Goal: Information Seeking & Learning: Learn about a topic

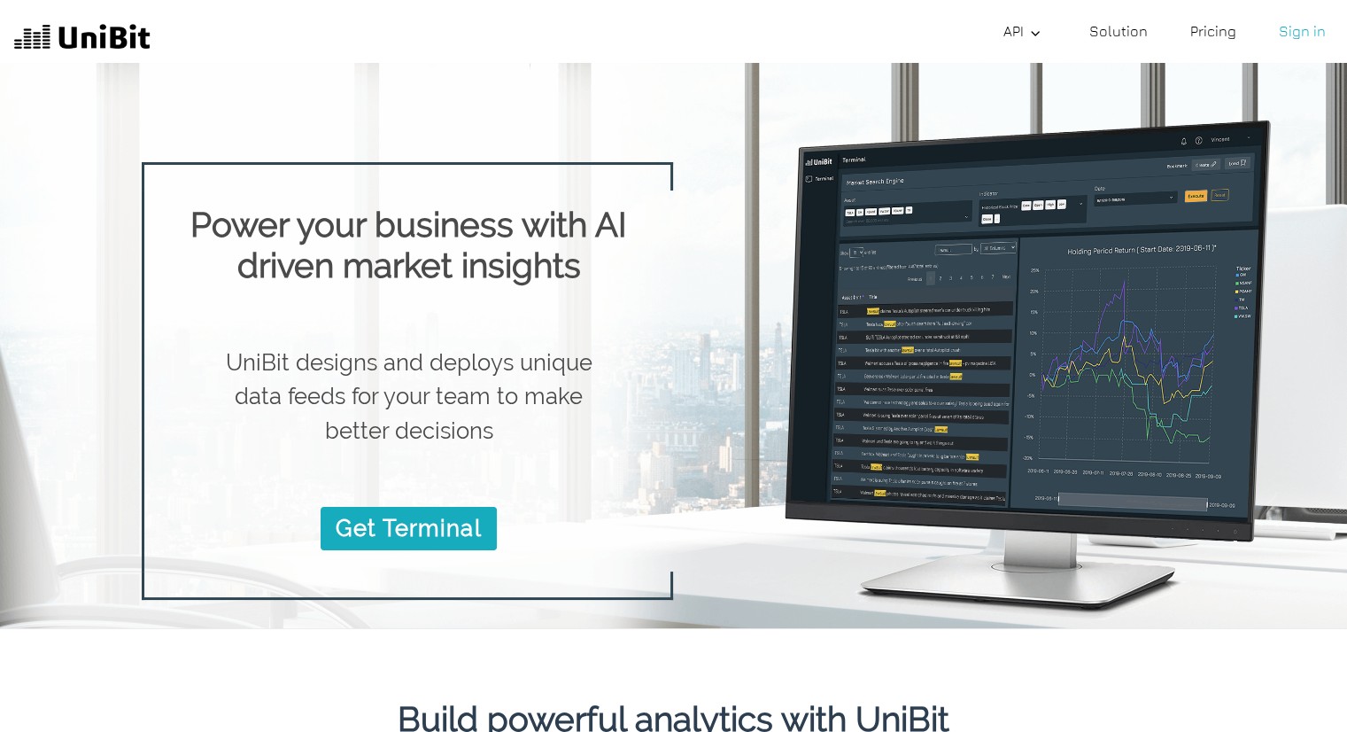
click at [1145, 43] on link "Solution" at bounding box center [1119, 30] width 73 height 35
click at [1229, 31] on link "Pricing" at bounding box center [1214, 30] width 60 height 35
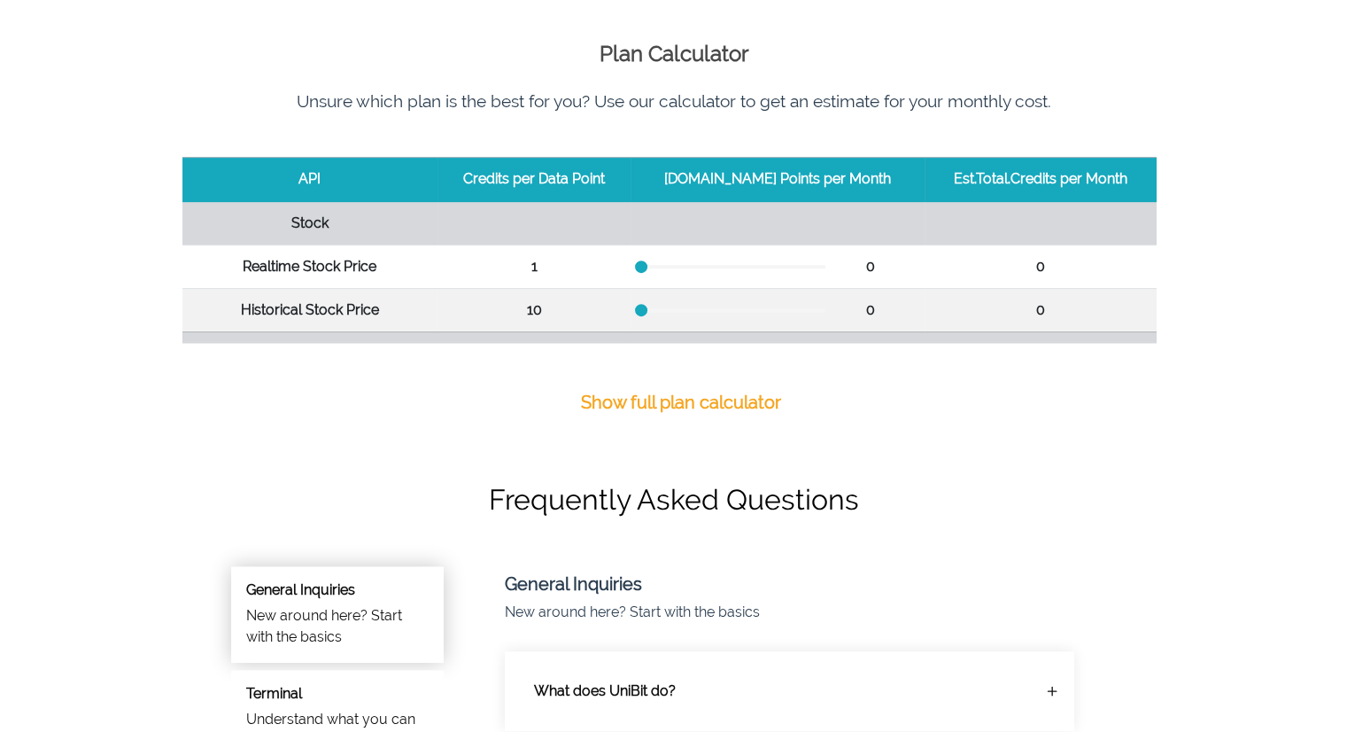
scroll to position [675, 0]
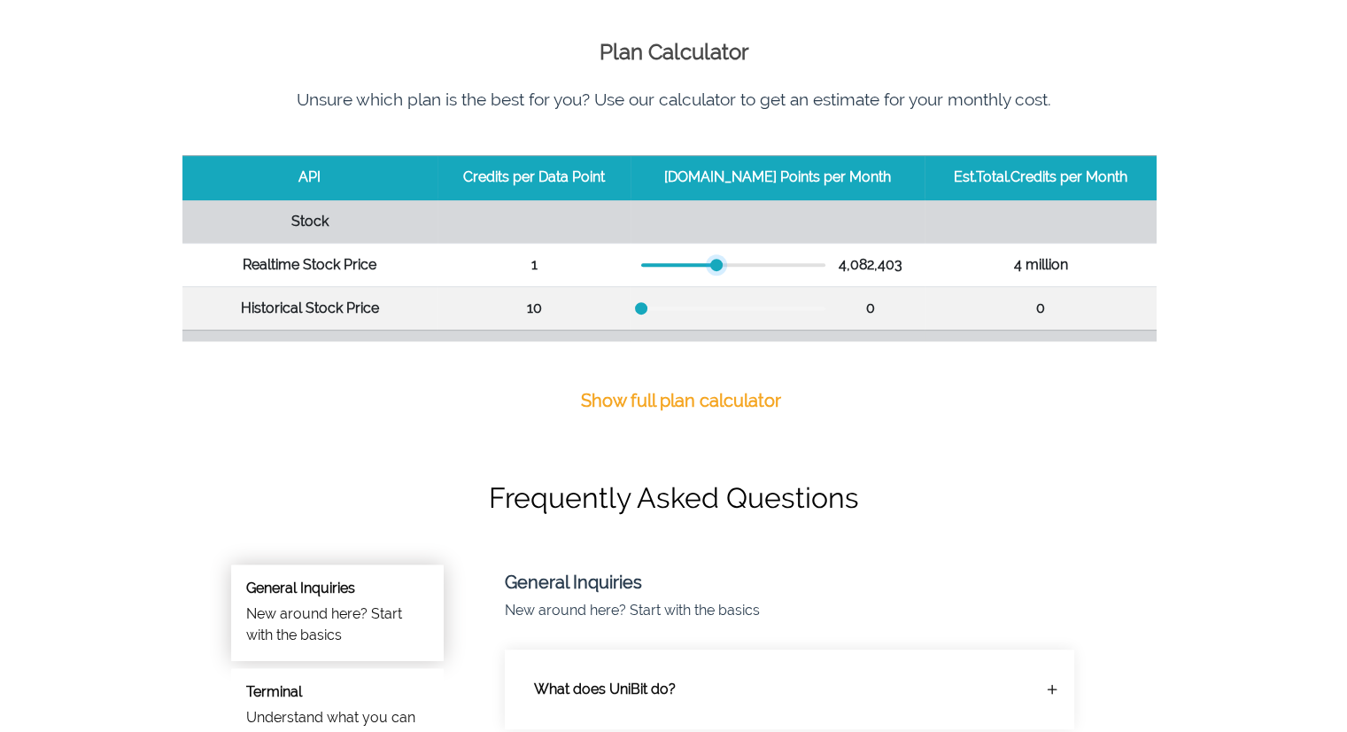
drag, startPoint x: 655, startPoint y: 259, endPoint x: 730, endPoint y: 260, distance: 75.3
click at [723, 260] on div at bounding box center [716, 265] width 12 height 12
drag, startPoint x: 728, startPoint y: 266, endPoint x: 776, endPoint y: 280, distance: 49.9
click at [776, 280] on td "7,434,358" at bounding box center [778, 264] width 294 height 43
click at [663, 397] on p "Show full plan calculator" at bounding box center [681, 400] width 200 height 27
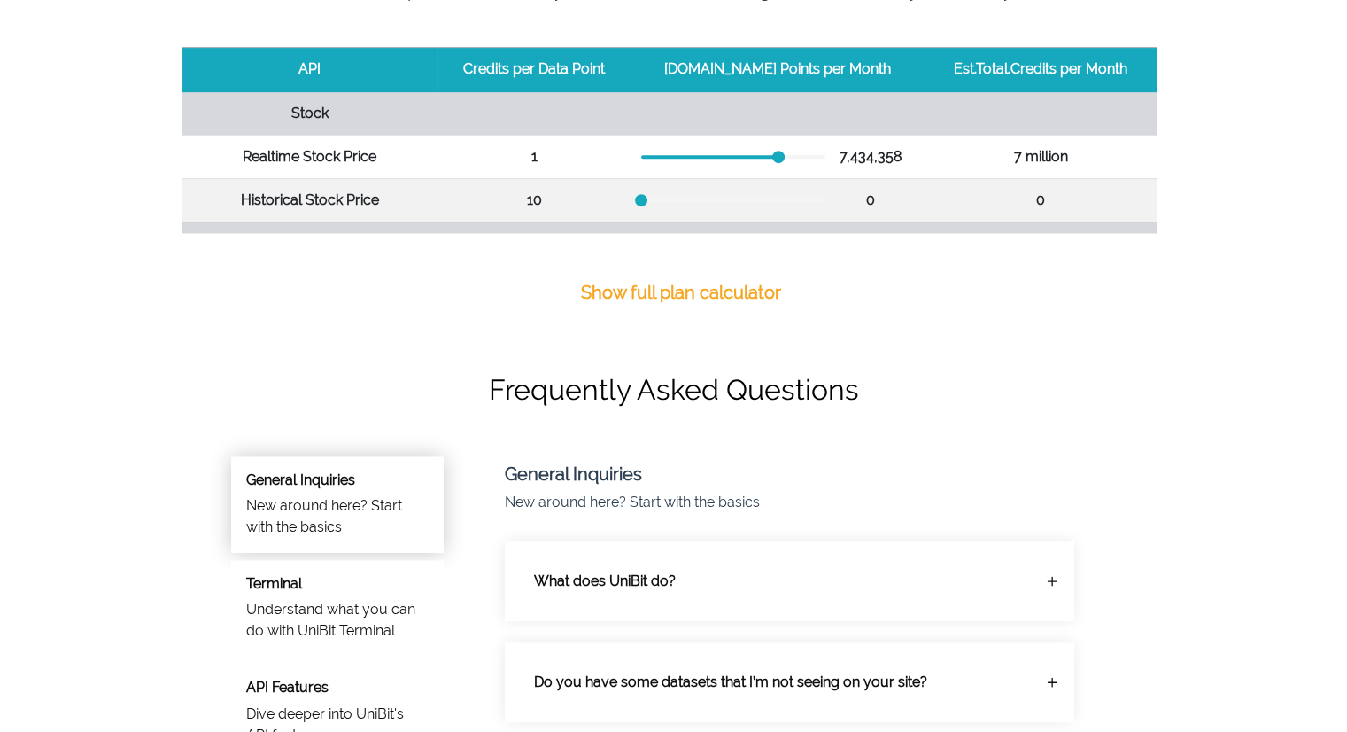
scroll to position [826, 0]
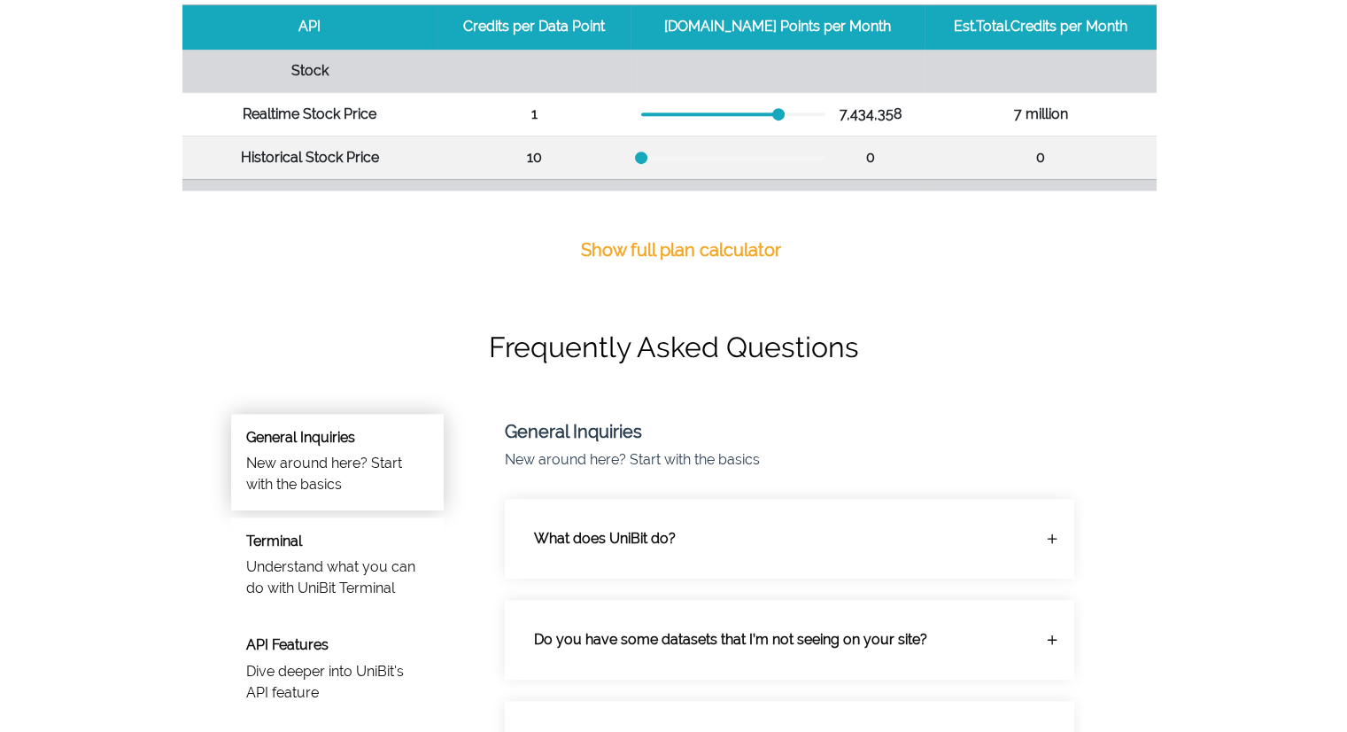
click at [713, 234] on div "0" at bounding box center [777, 244] width 273 height 21
click at [712, 235] on div "0" at bounding box center [777, 244] width 273 height 21
click at [704, 245] on div "0" at bounding box center [777, 244] width 273 height 21
click at [701, 243] on div at bounding box center [733, 245] width 184 height 4
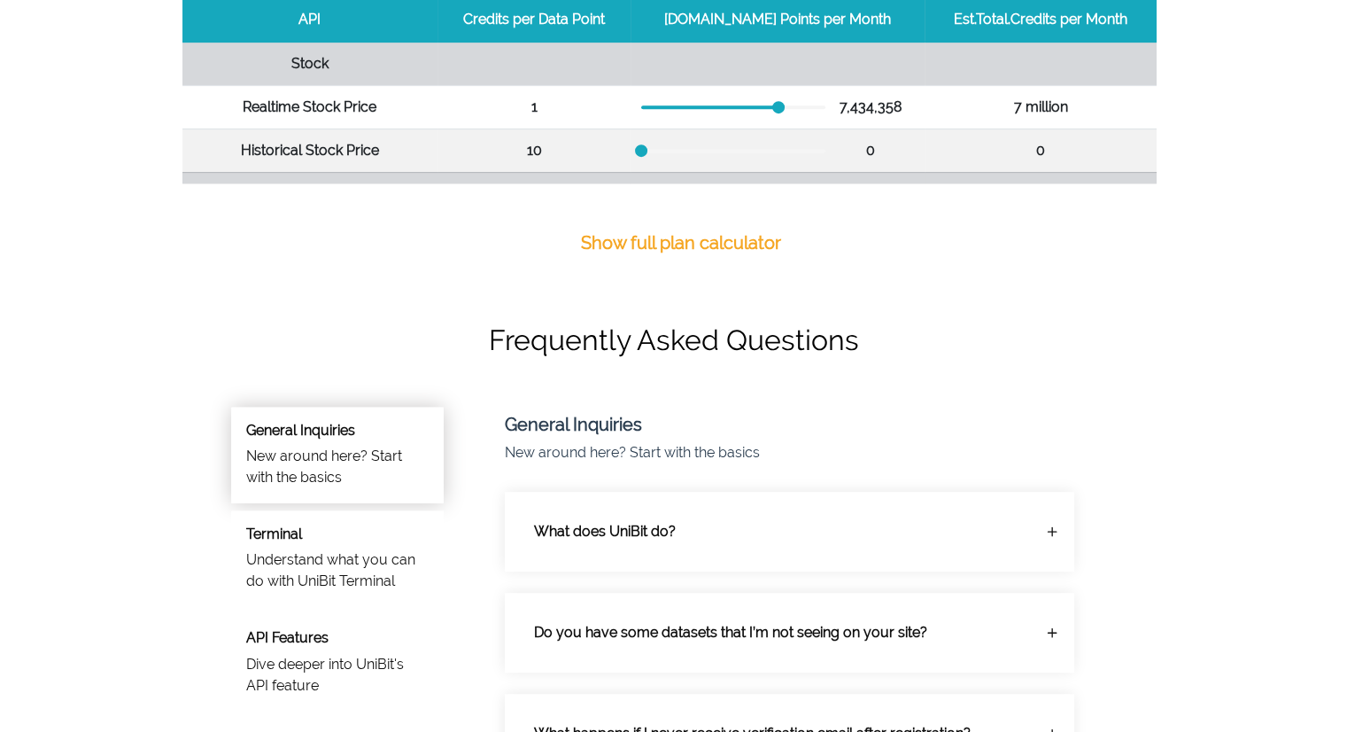
click at [672, 279] on div at bounding box center [733, 281] width 184 height 4
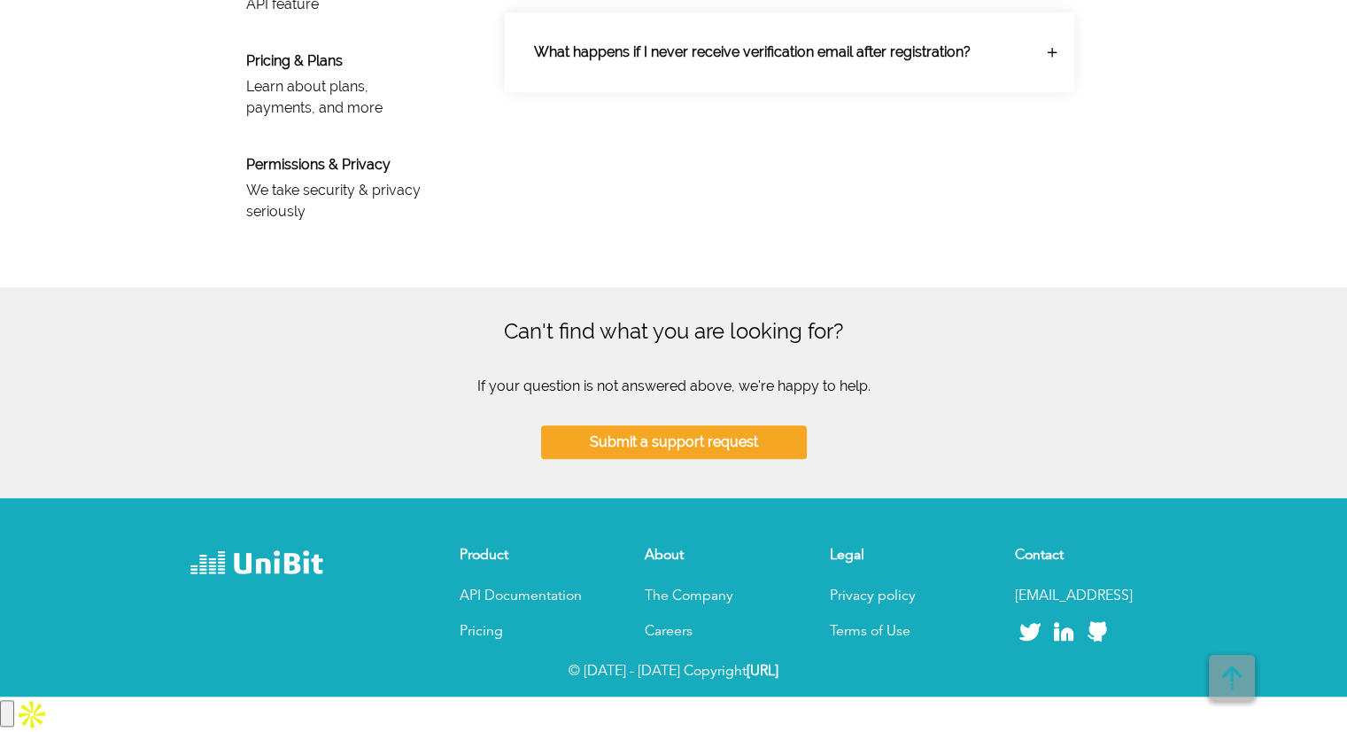
scroll to position [1740, 0]
click at [689, 607] on p "The Company" at bounding box center [716, 596] width 142 height 21
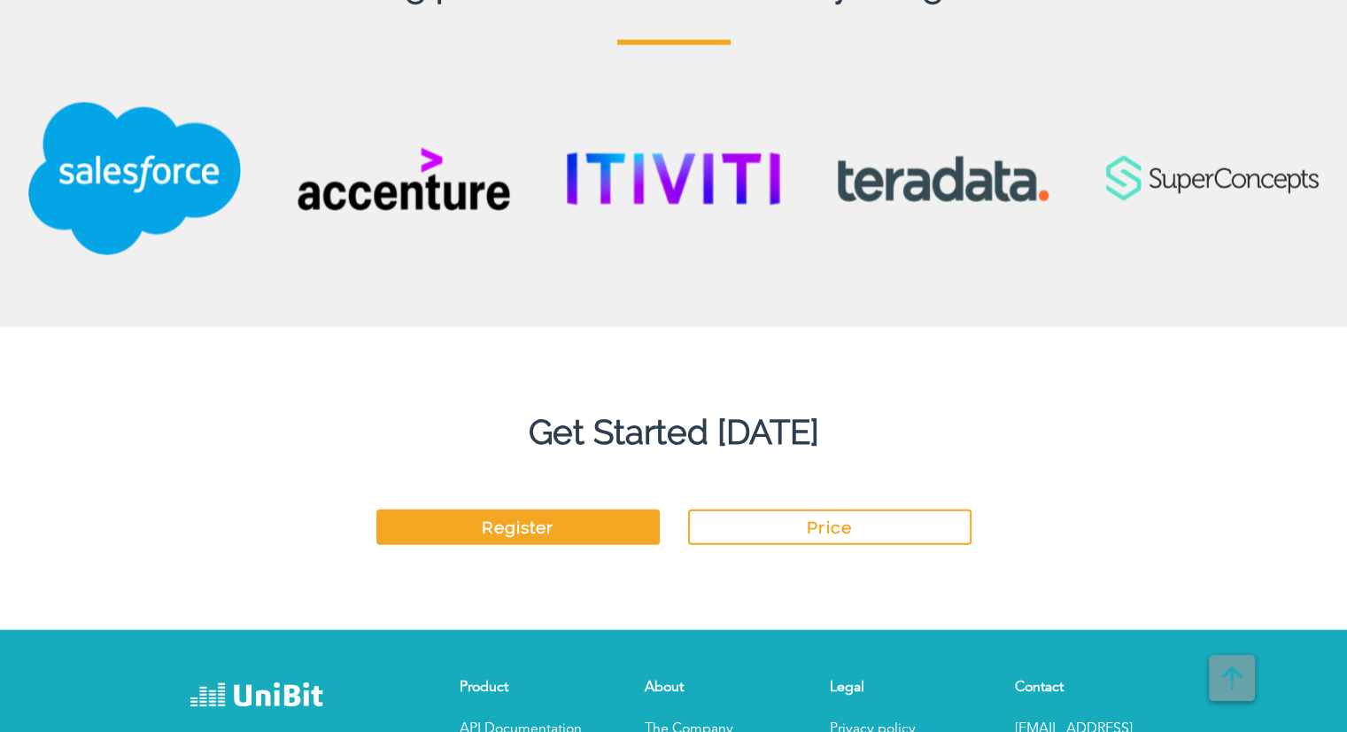
scroll to position [4522, 0]
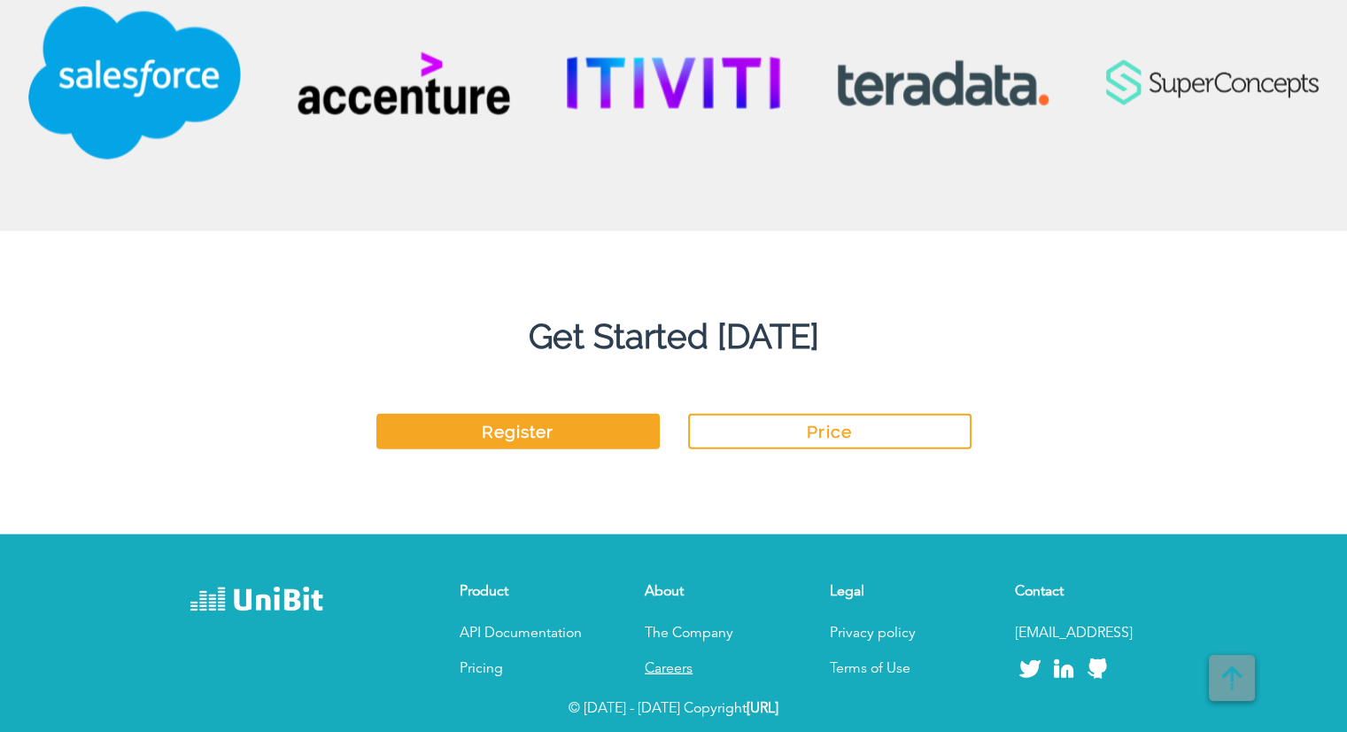
click at [675, 664] on link "Careers" at bounding box center [669, 669] width 48 height 14
click at [1049, 325] on h4 "Get Started [DATE]" at bounding box center [673, 301] width 1347 height 112
click at [503, 632] on link "API Documentation" at bounding box center [521, 633] width 122 height 14
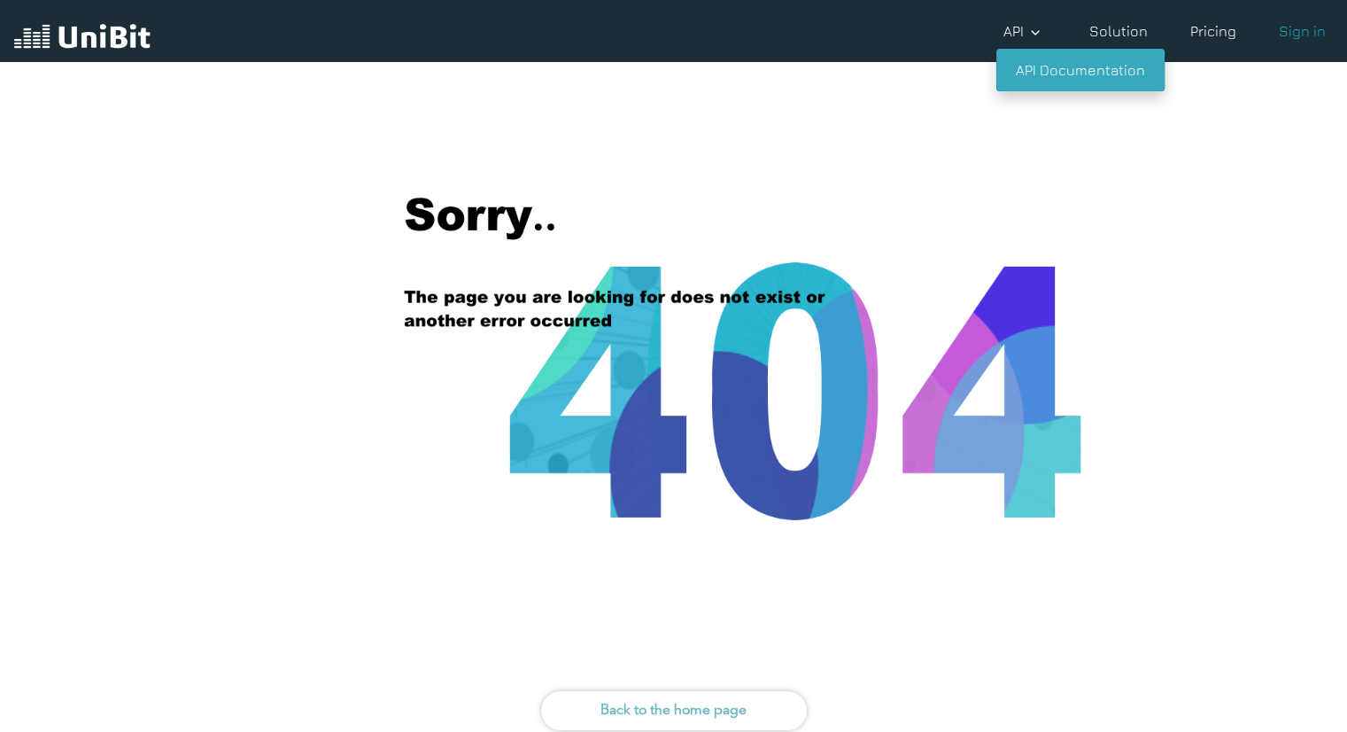
click at [1035, 65] on link "API Documentation" at bounding box center [1081, 70] width 168 height 43
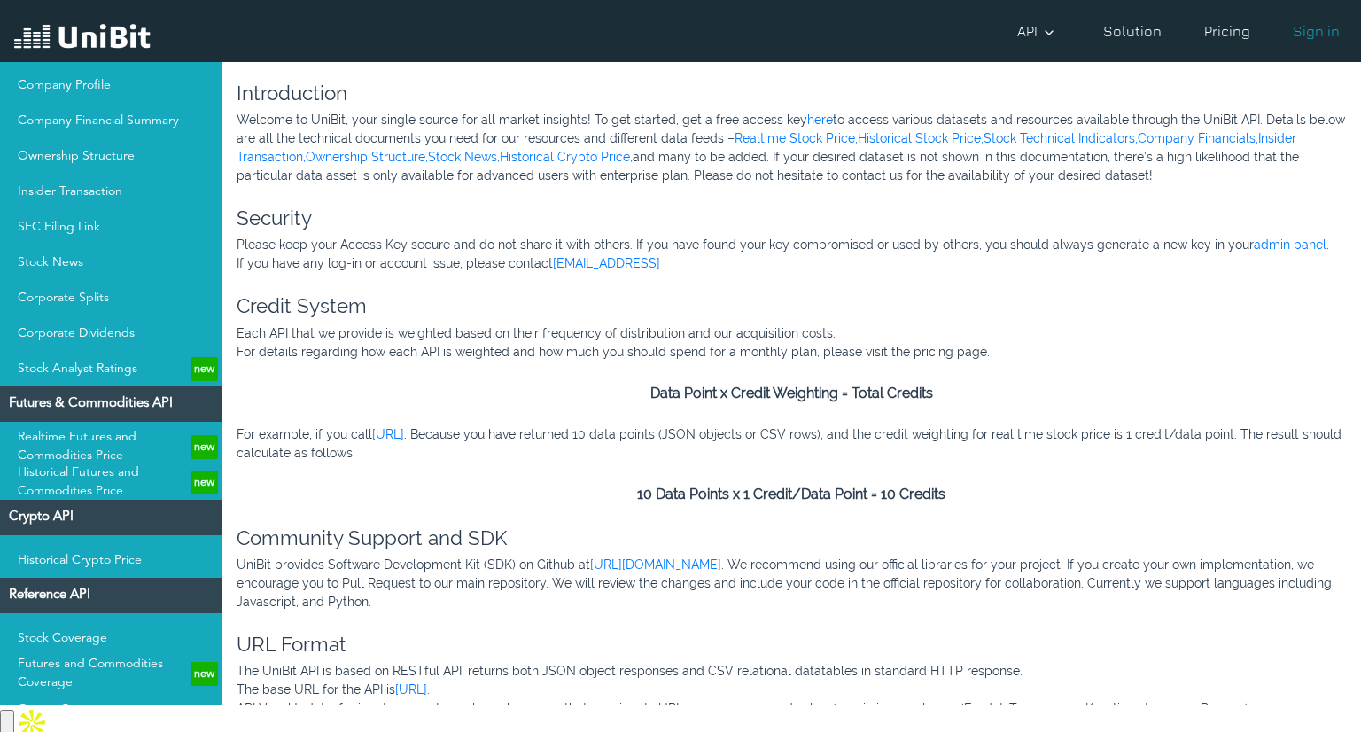
scroll to position [473, 0]
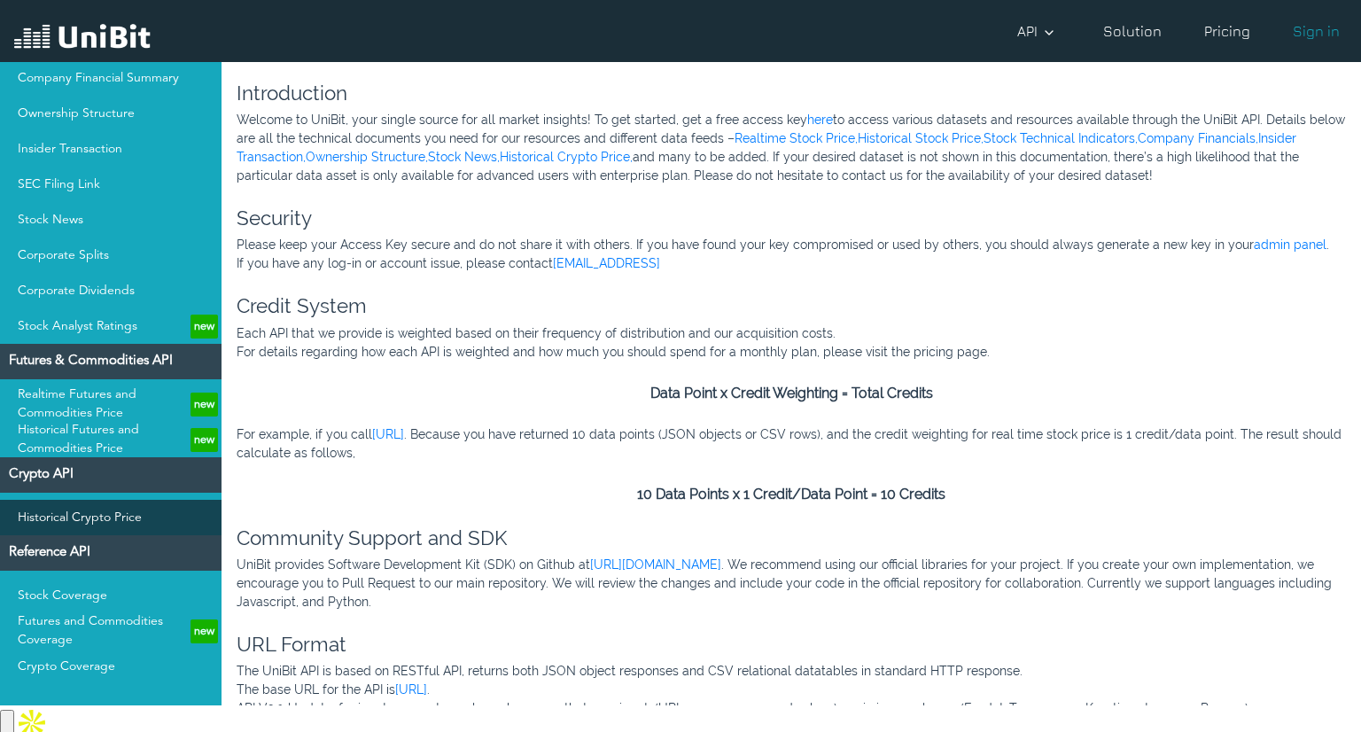
click at [72, 516] on link "Historical Crypto Price" at bounding box center [110, 517] width 221 height 35
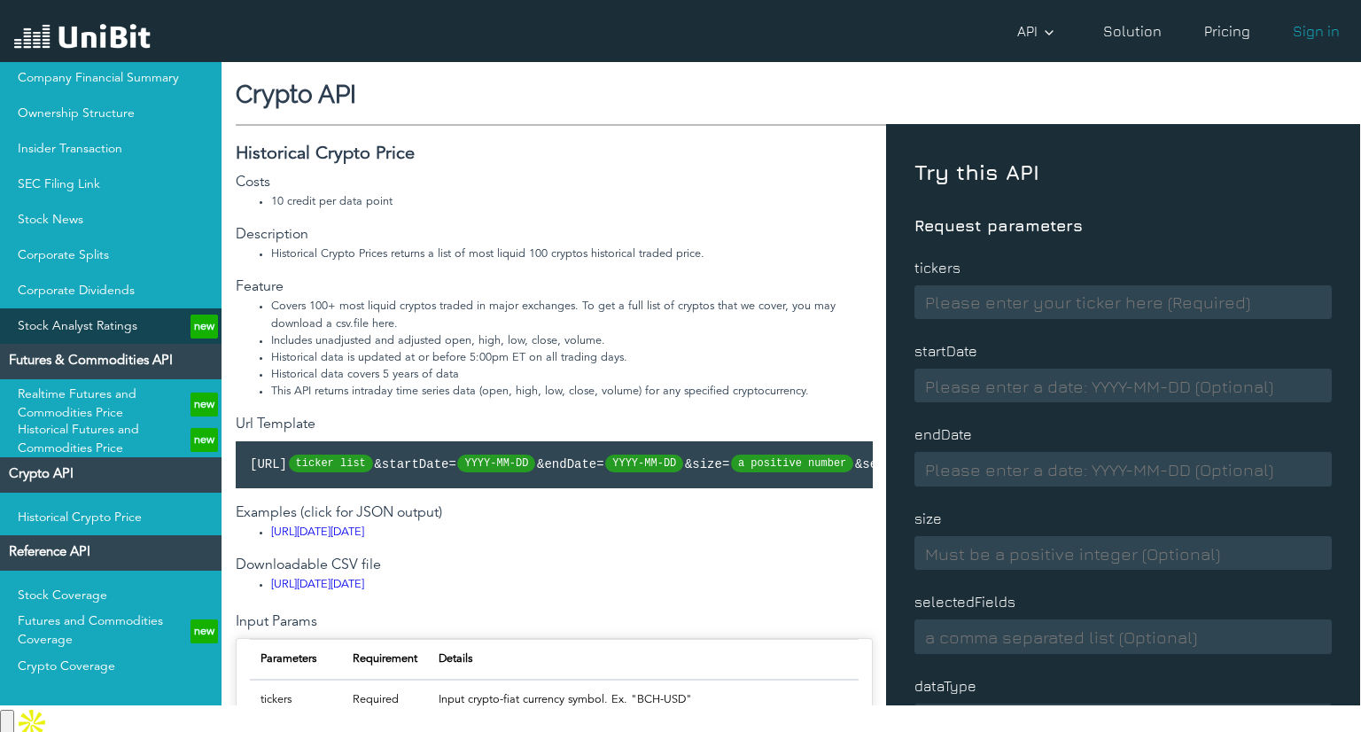
click at [72, 310] on link "Stock Analyst Ratings new" at bounding box center [110, 325] width 221 height 35
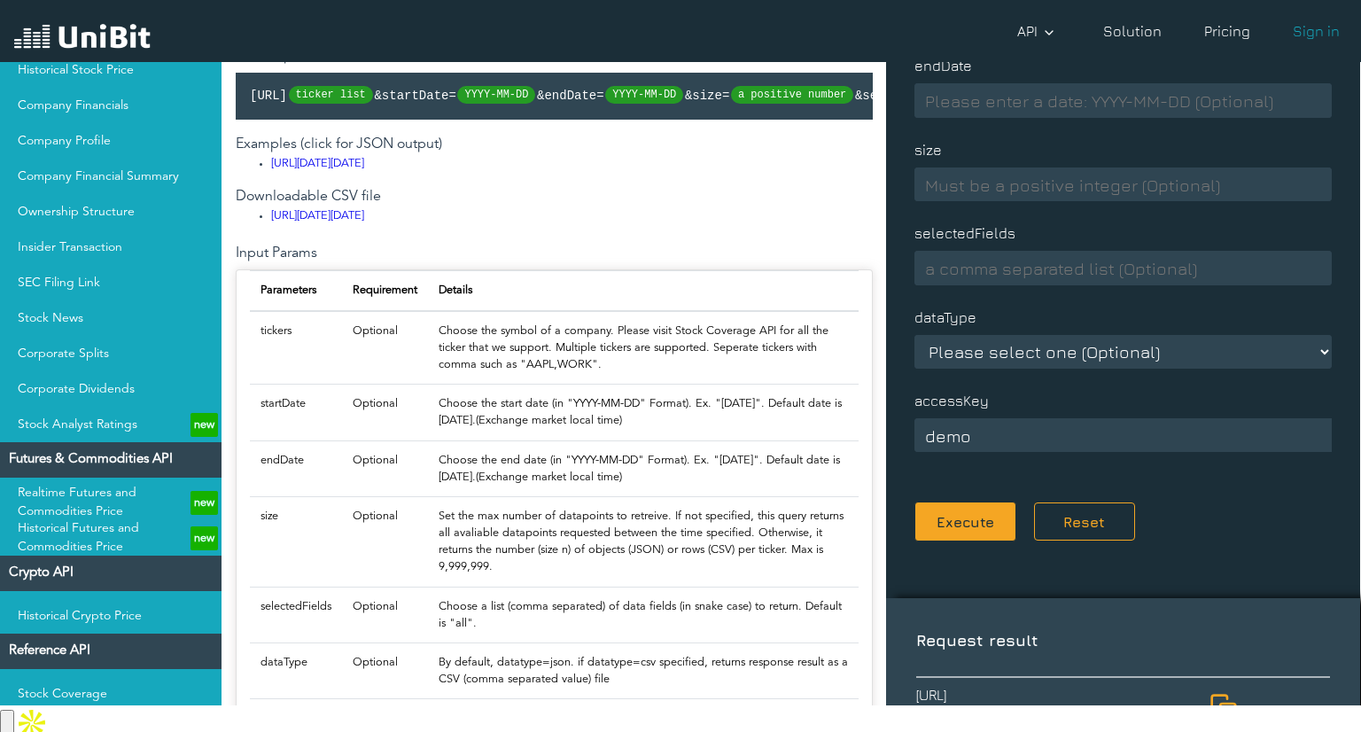
scroll to position [374, 0]
click at [85, 331] on link "Stock News" at bounding box center [110, 318] width 221 height 35
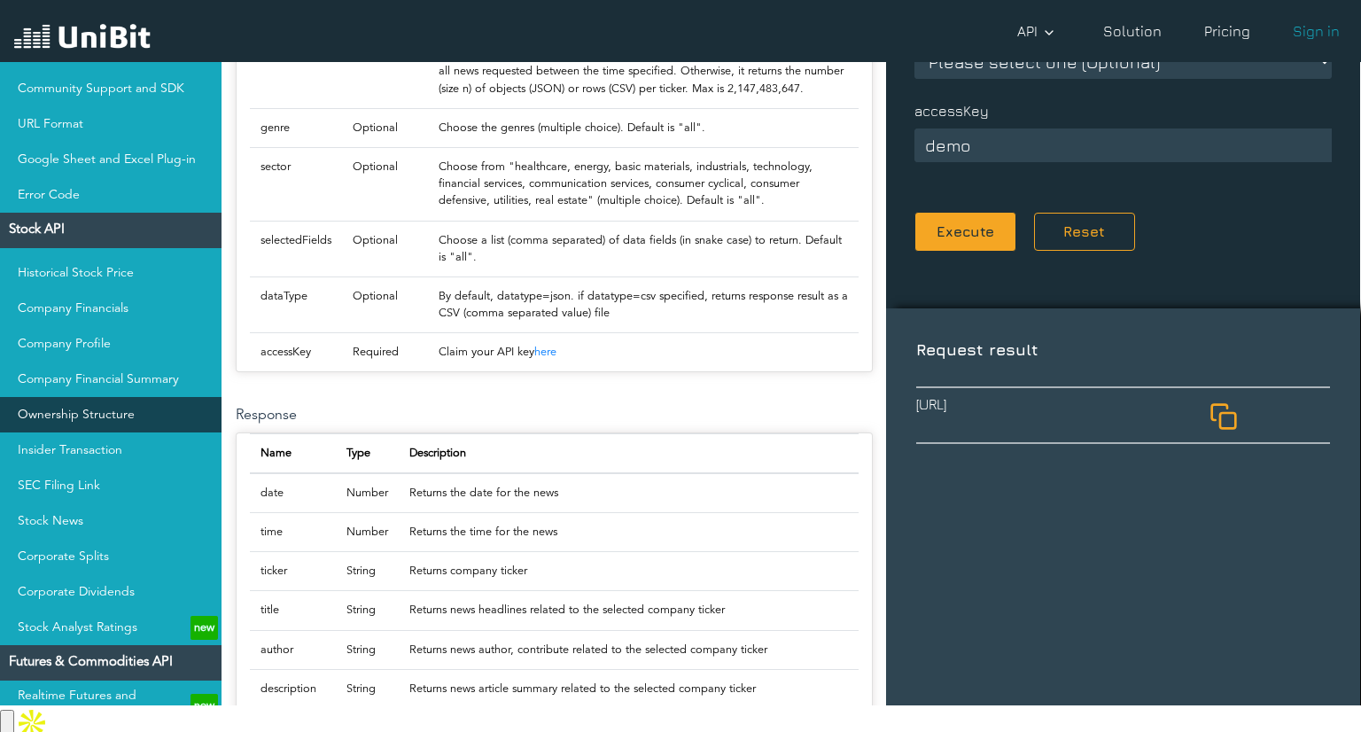
scroll to position [151, 0]
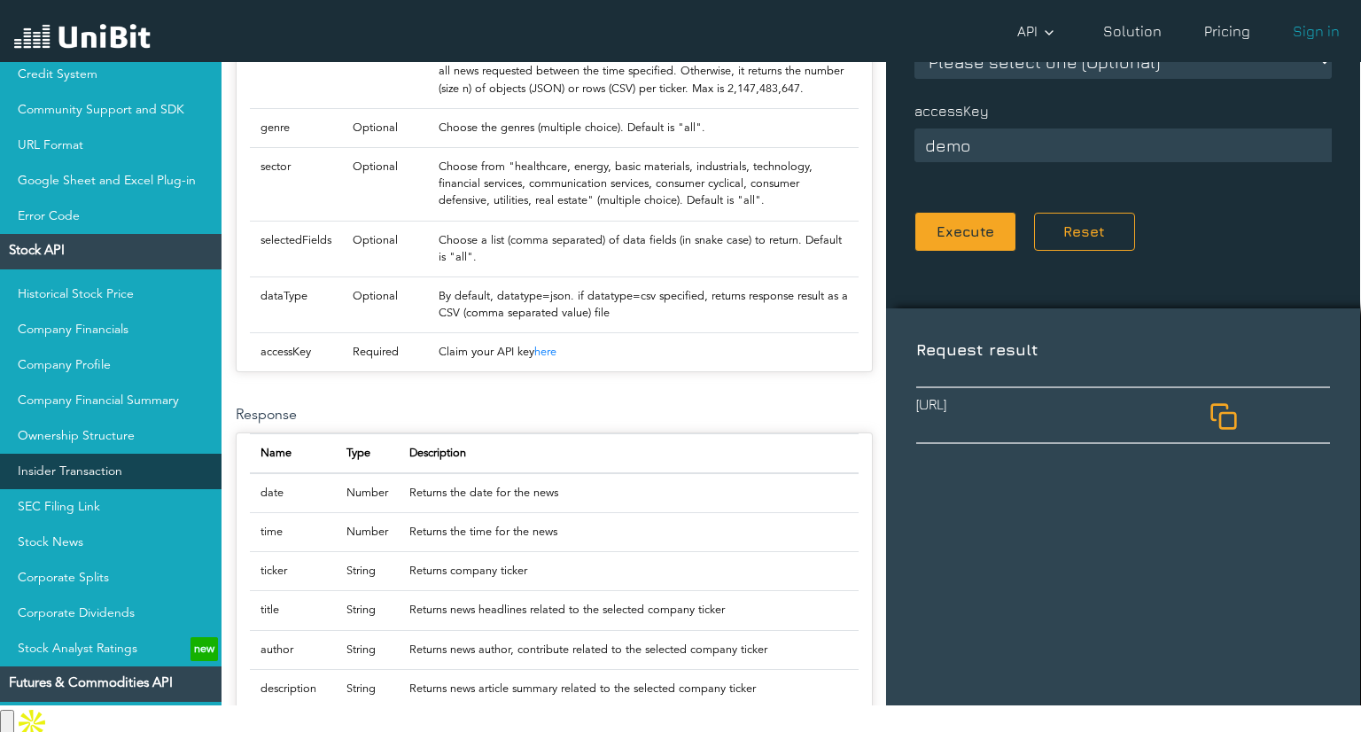
click at [68, 460] on link "Insider Transaction" at bounding box center [110, 471] width 221 height 35
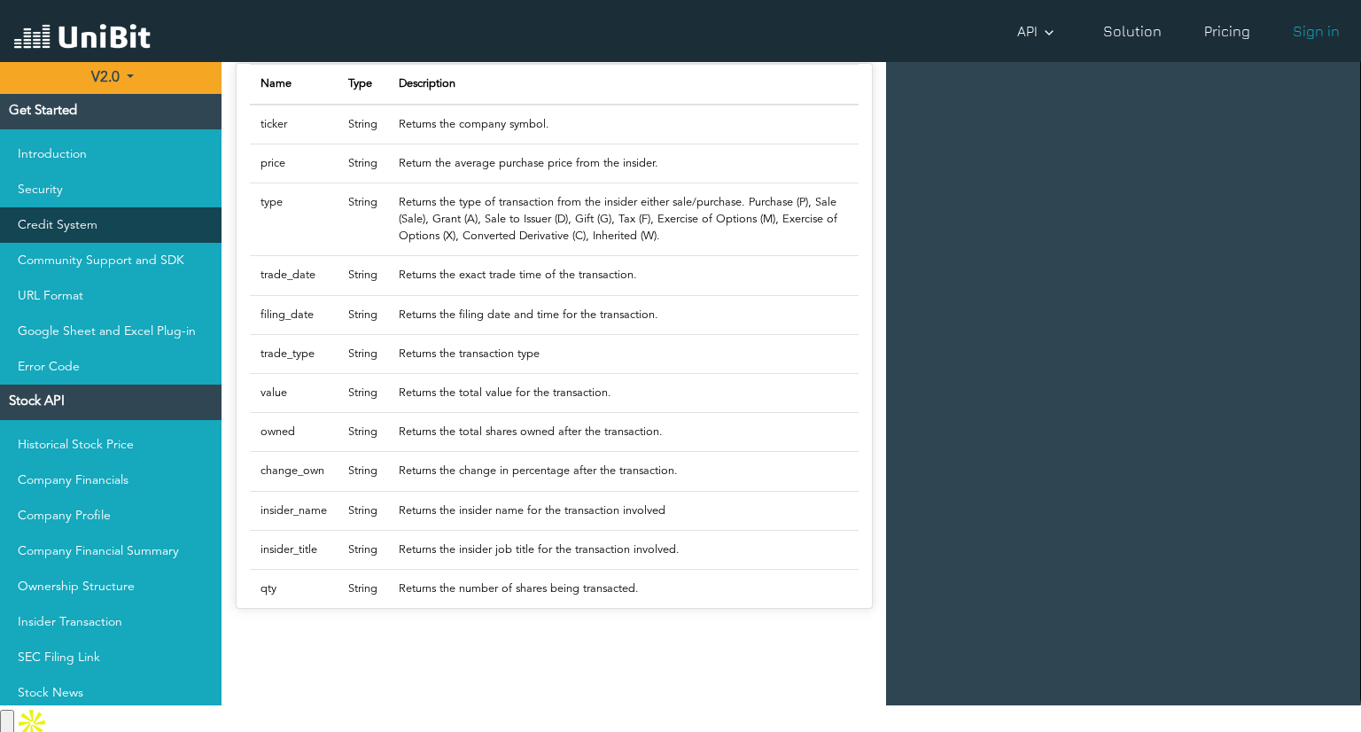
click at [67, 236] on link "Credit System" at bounding box center [110, 224] width 221 height 35
